Goal: Transaction & Acquisition: Purchase product/service

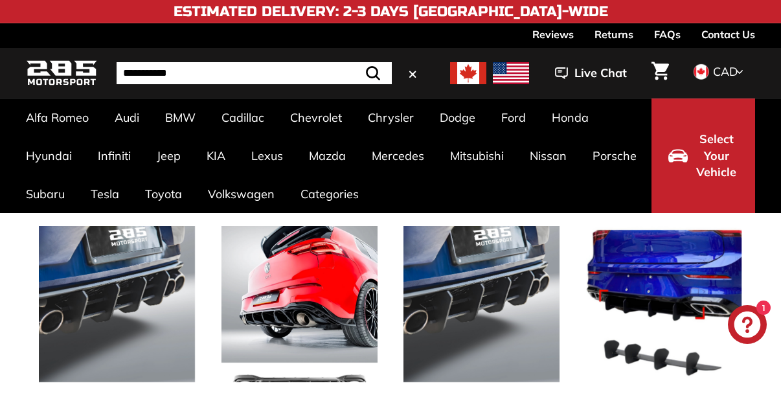
type input "**********"
click at [354, 62] on button ".cls-1{fill:none;stroke:#000;stroke-miterlimit:10;stroke-width:2px} Search" at bounding box center [373, 73] width 38 height 22
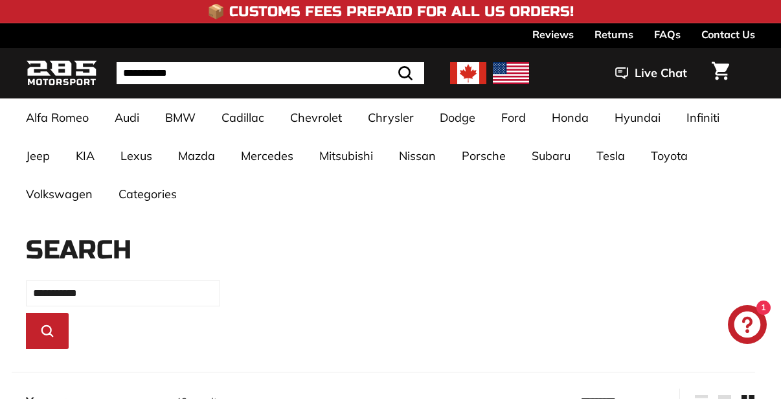
select select "*********"
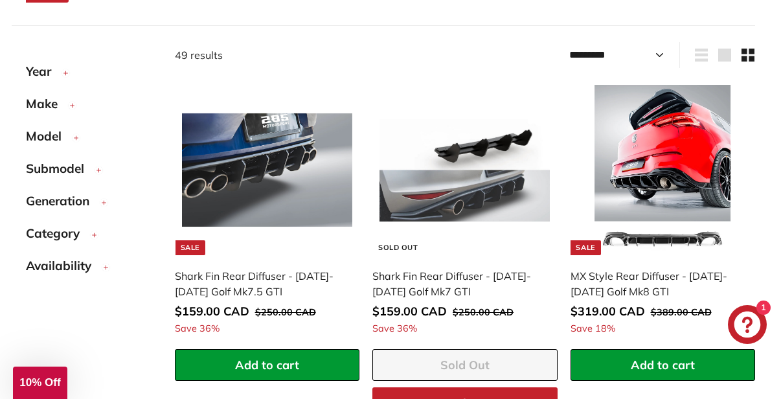
scroll to position [324, 0]
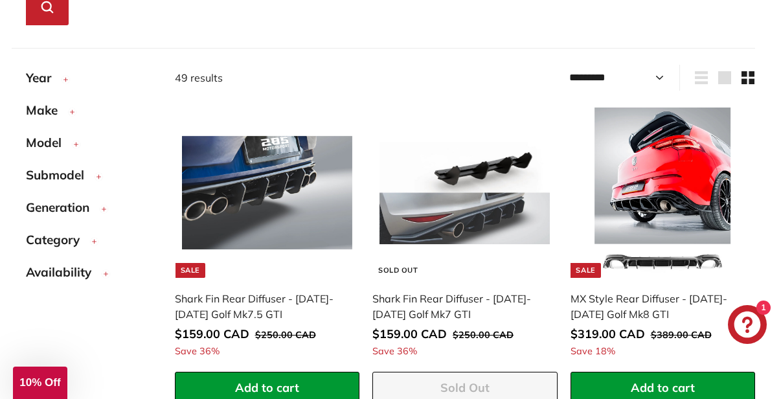
click at [67, 80] on circle "button" at bounding box center [65, 79] width 7 height 7
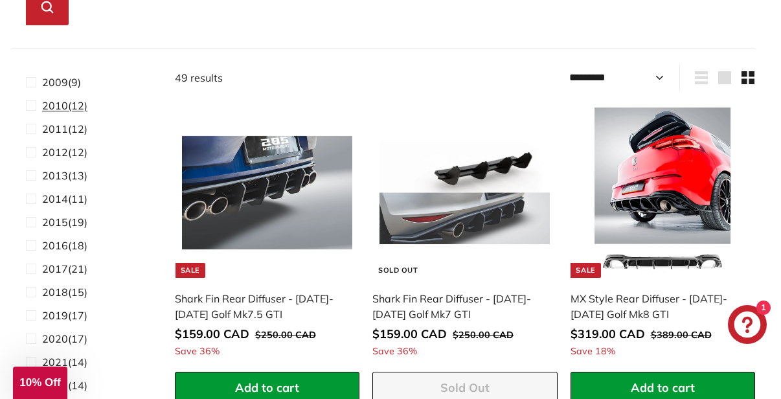
scroll to position [129, 0]
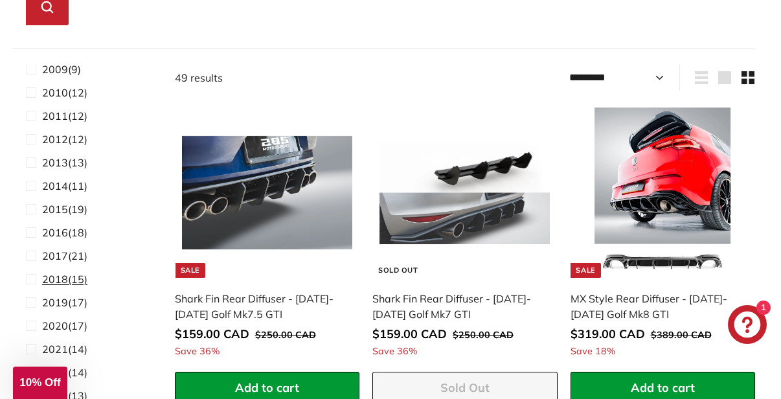
click at [54, 276] on span "2018" at bounding box center [55, 278] width 26 height 13
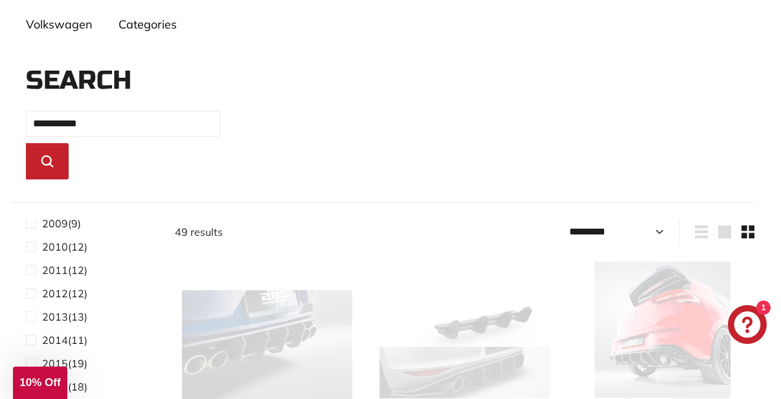
scroll to position [152, 0]
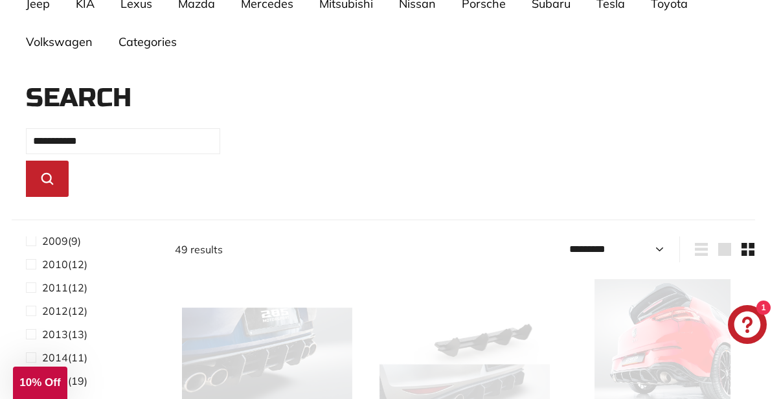
select select "*********"
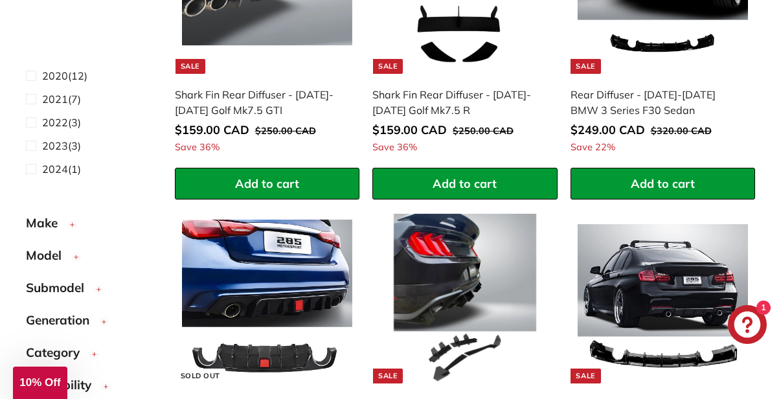
scroll to position [605, 0]
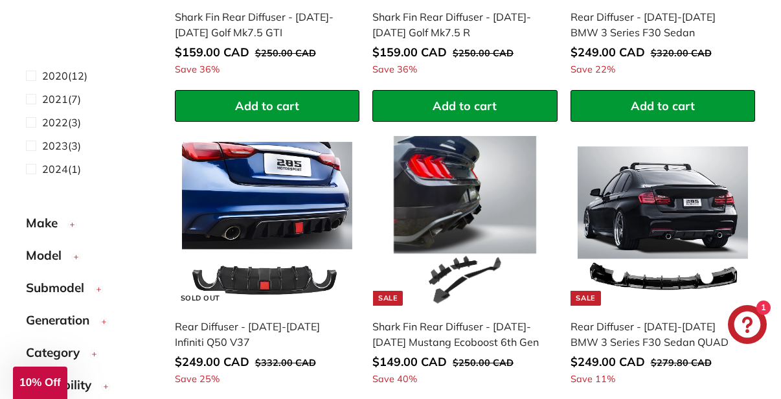
click at [72, 224] on circle "button" at bounding box center [72, 224] width 7 height 7
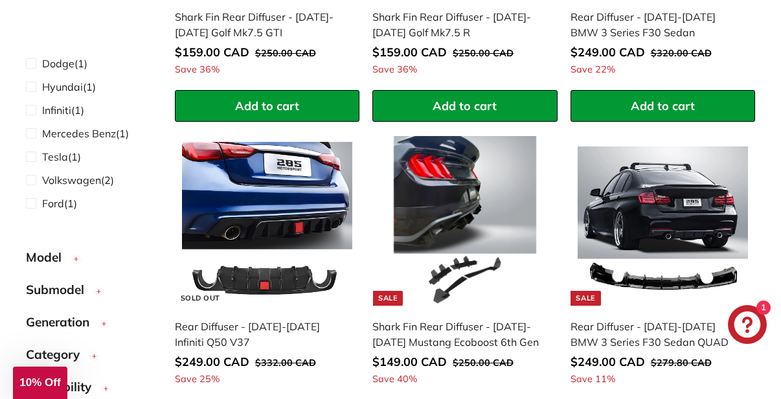
scroll to position [487, 0]
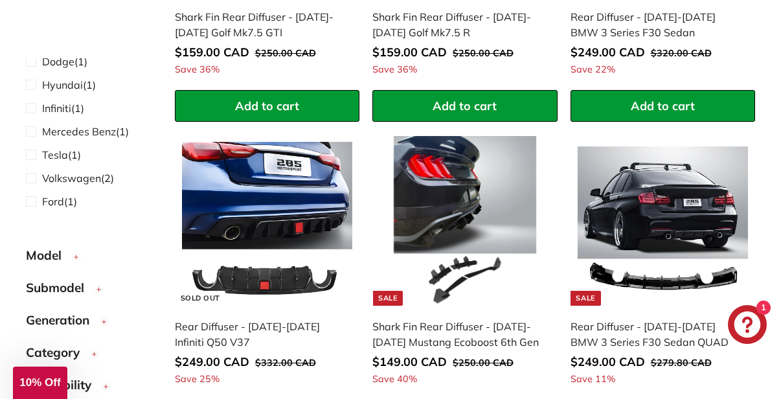
click at [76, 259] on circle "button" at bounding box center [75, 256] width 7 height 7
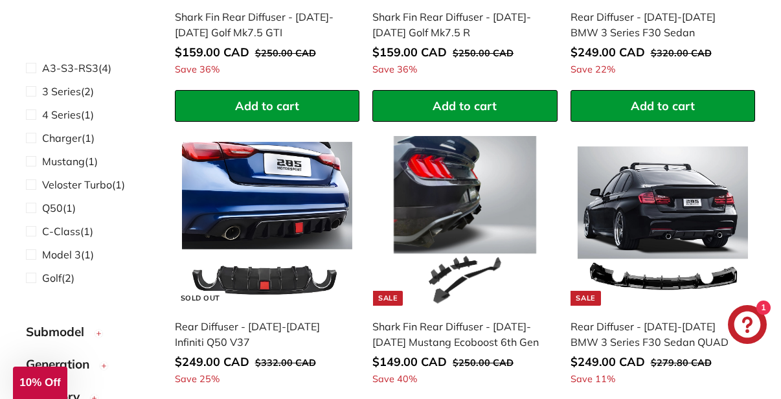
scroll to position [715, 0]
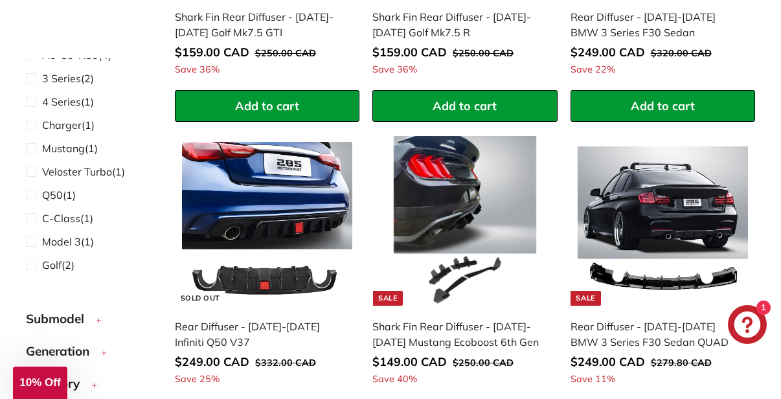
scroll to position [324, 0]
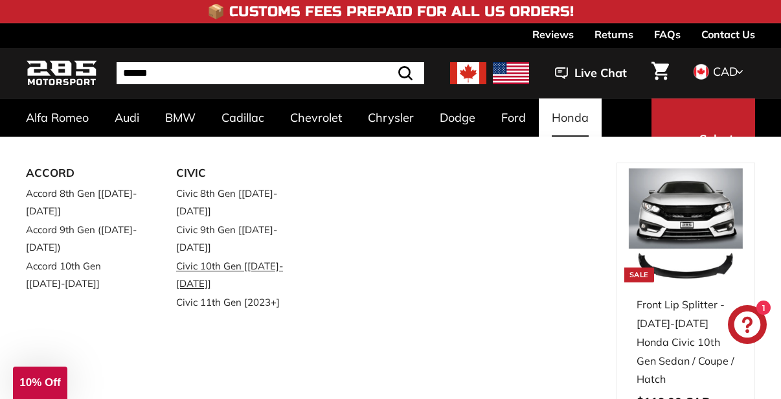
click at [218, 262] on link "Civic 10th Gen [[DATE]-[DATE]]" at bounding box center [233, 274] width 114 height 36
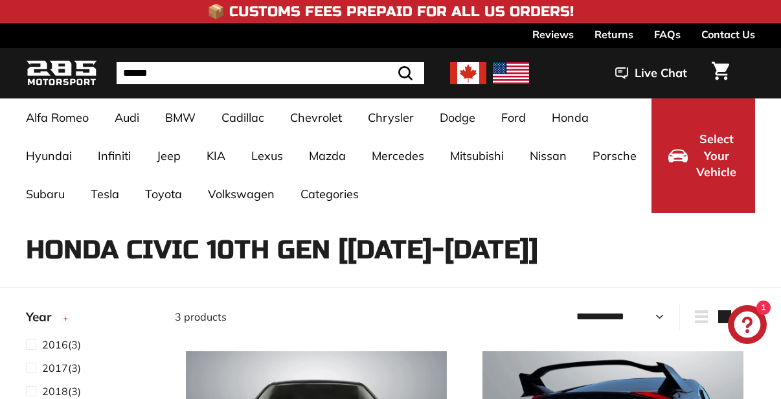
select select "**********"
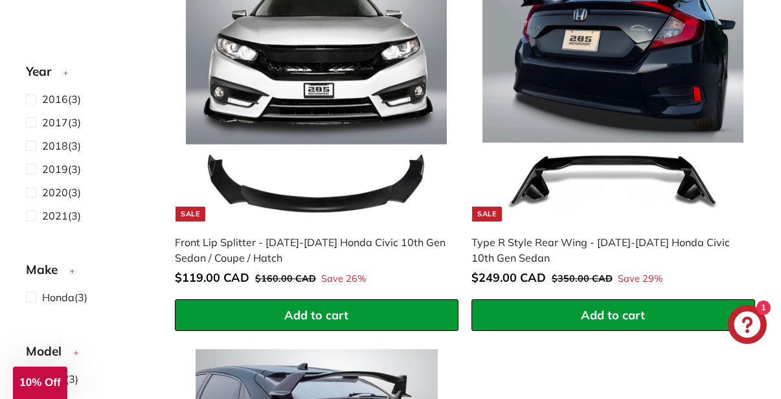
scroll to position [320, 0]
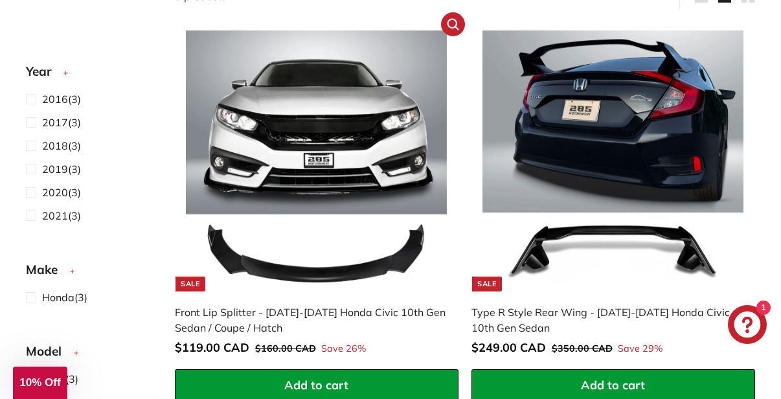
click at [322, 153] on img at bounding box center [316, 160] width 261 height 261
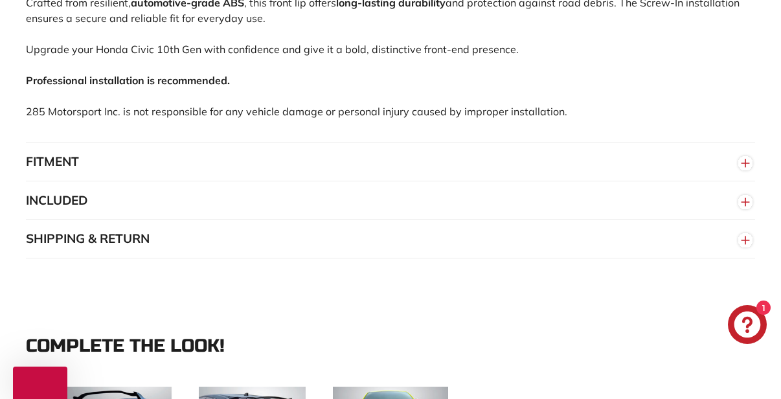
scroll to position [1051, 0]
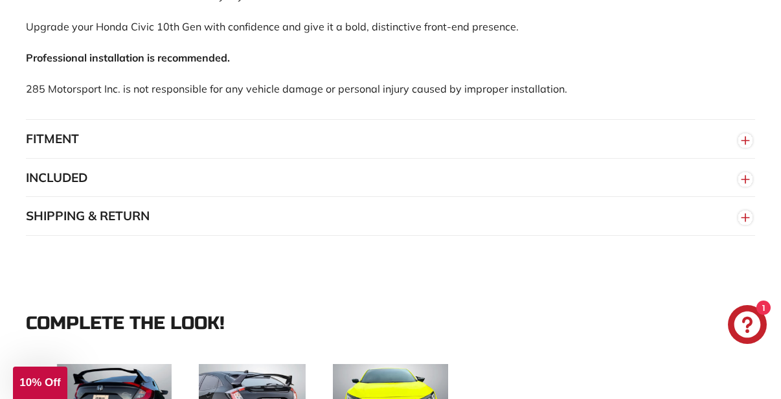
click at [744, 140] on line "button" at bounding box center [745, 140] width 8 height 0
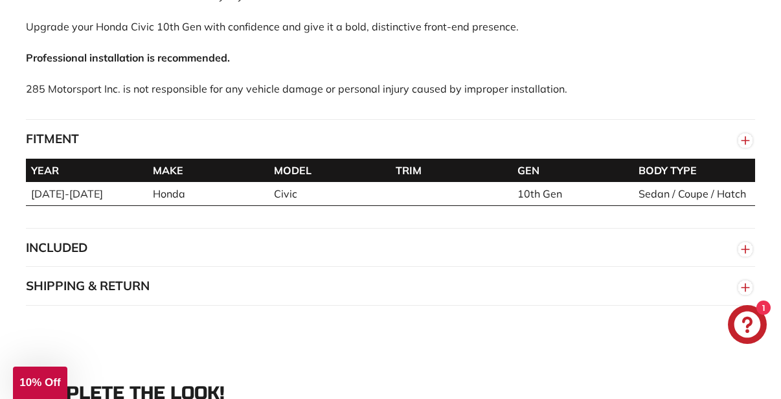
click at [744, 140] on line "button" at bounding box center [745, 140] width 8 height 0
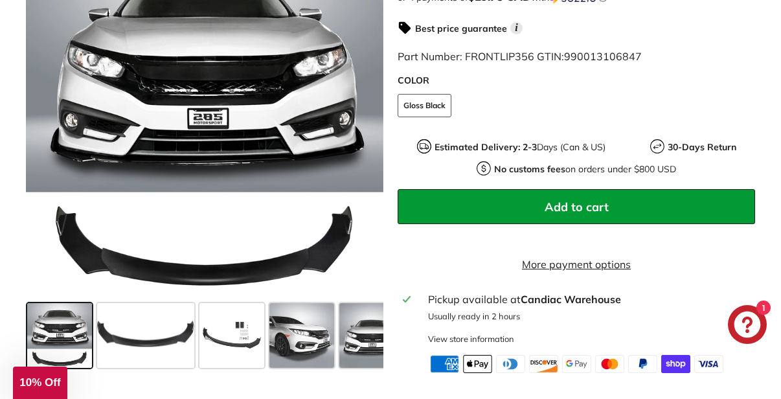
scroll to position [469, 0]
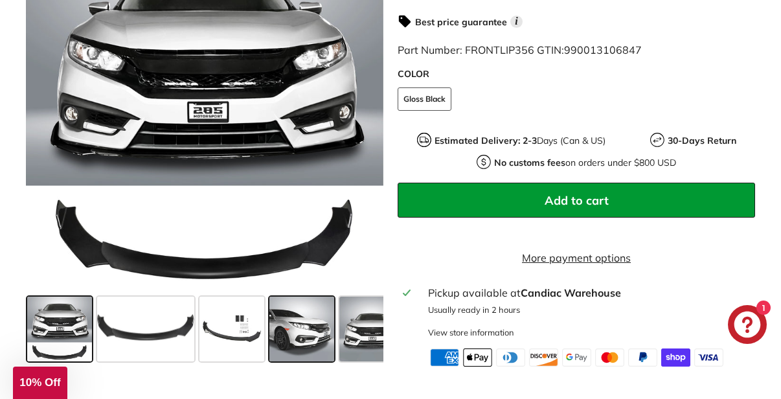
click at [313, 311] on span at bounding box center [301, 328] width 65 height 65
